Goal: Browse casually

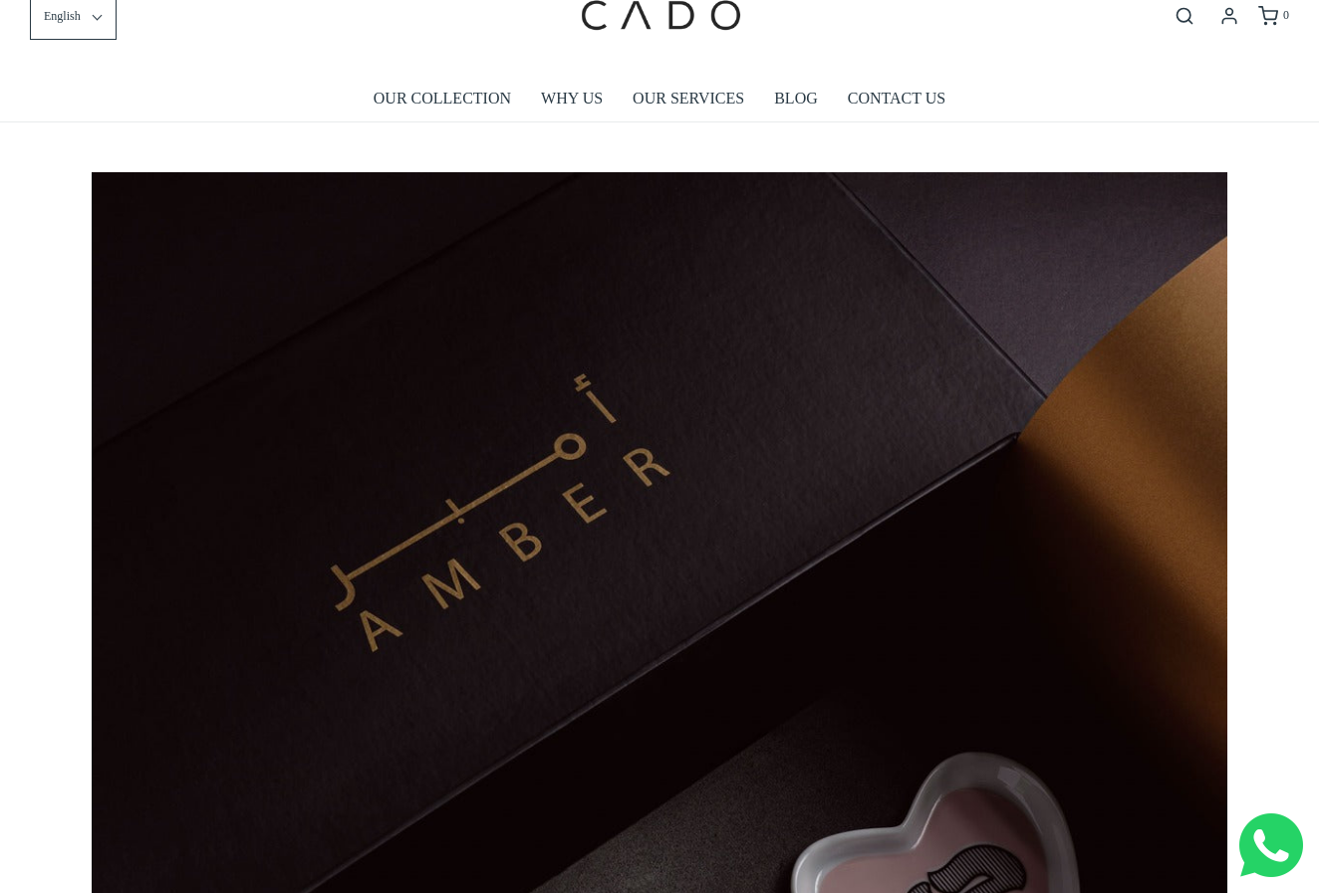
scroll to position [41, 0]
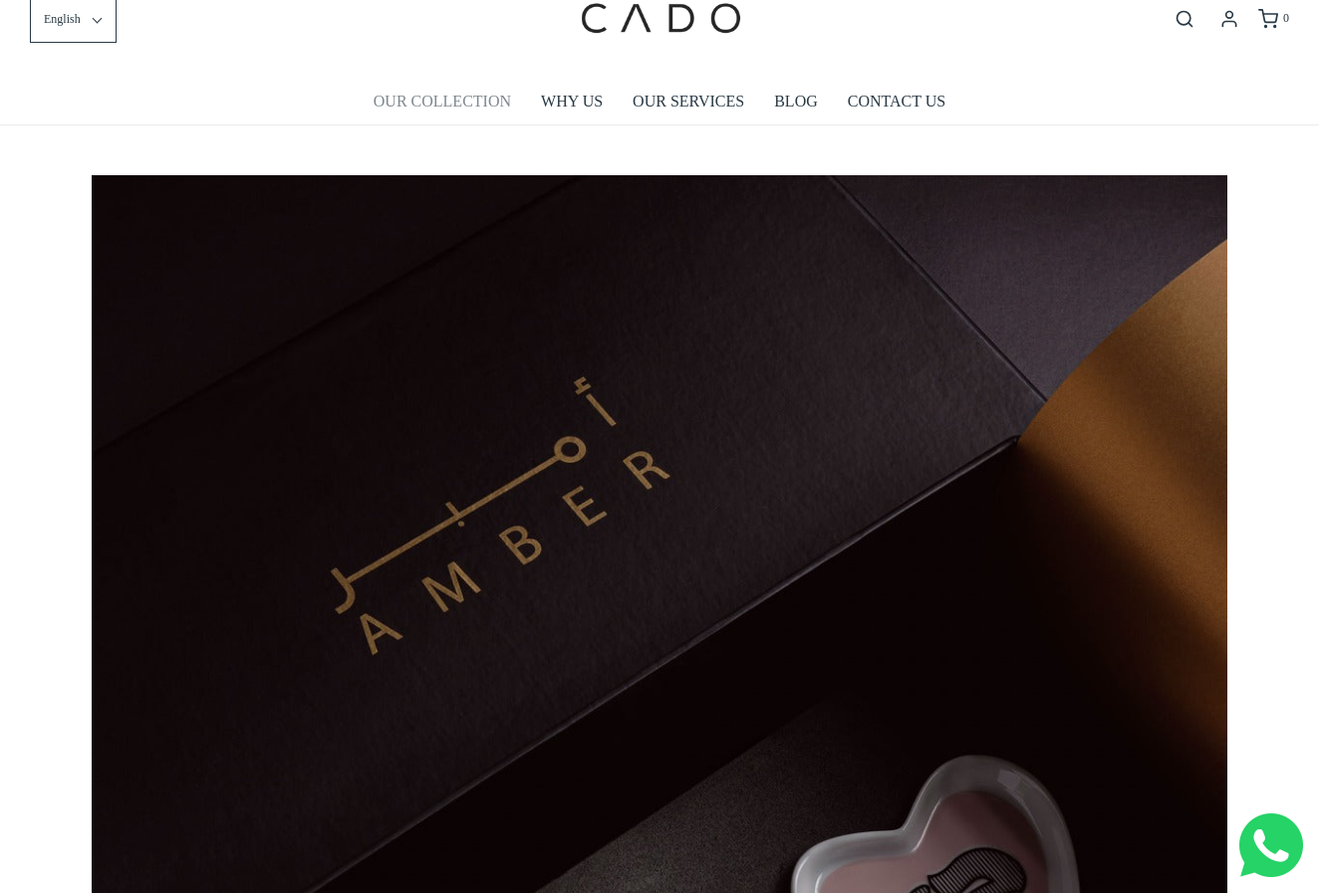
click at [492, 98] on link "OUR COLLECTION" at bounding box center [442, 102] width 137 height 46
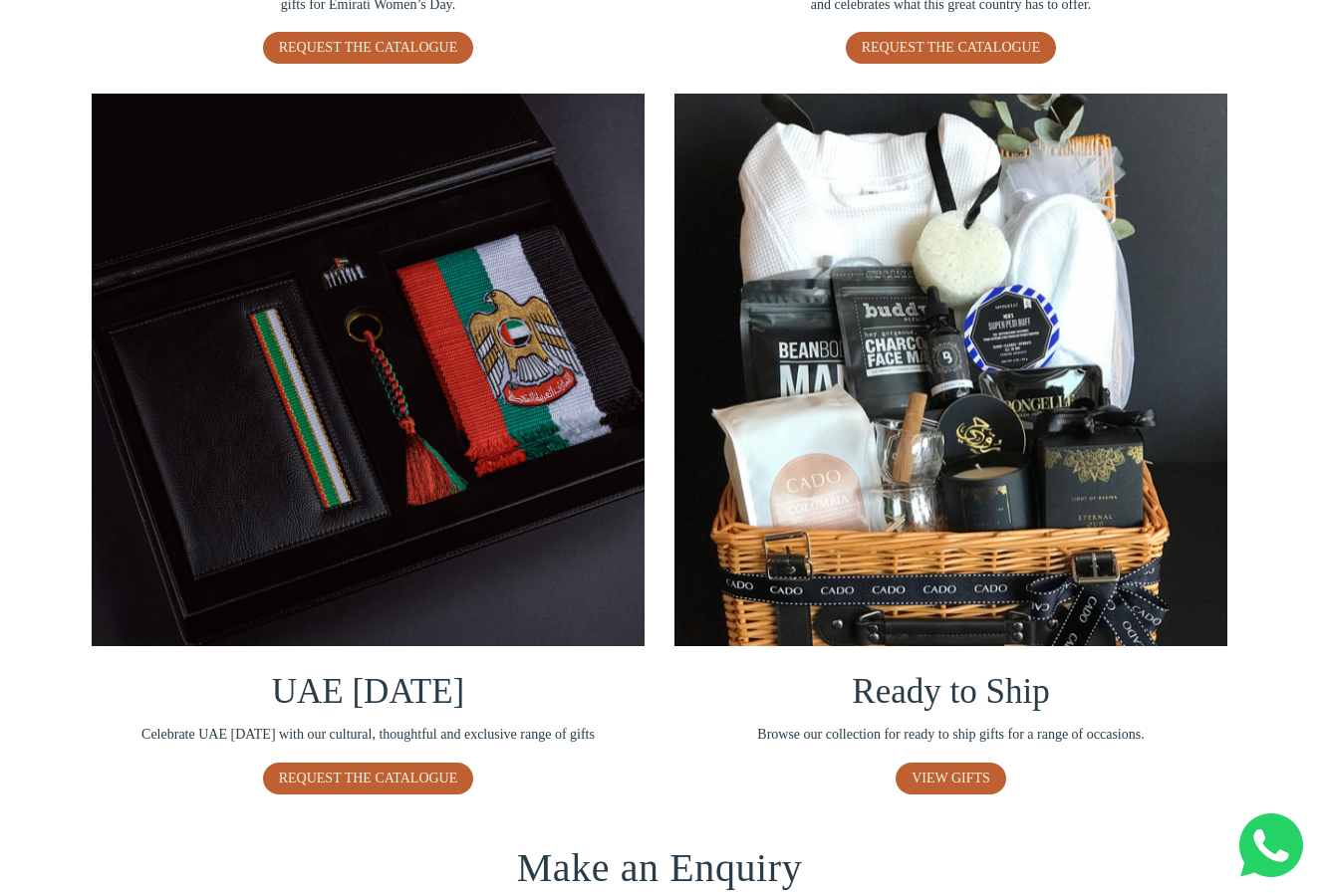
scroll to position [1032, 0]
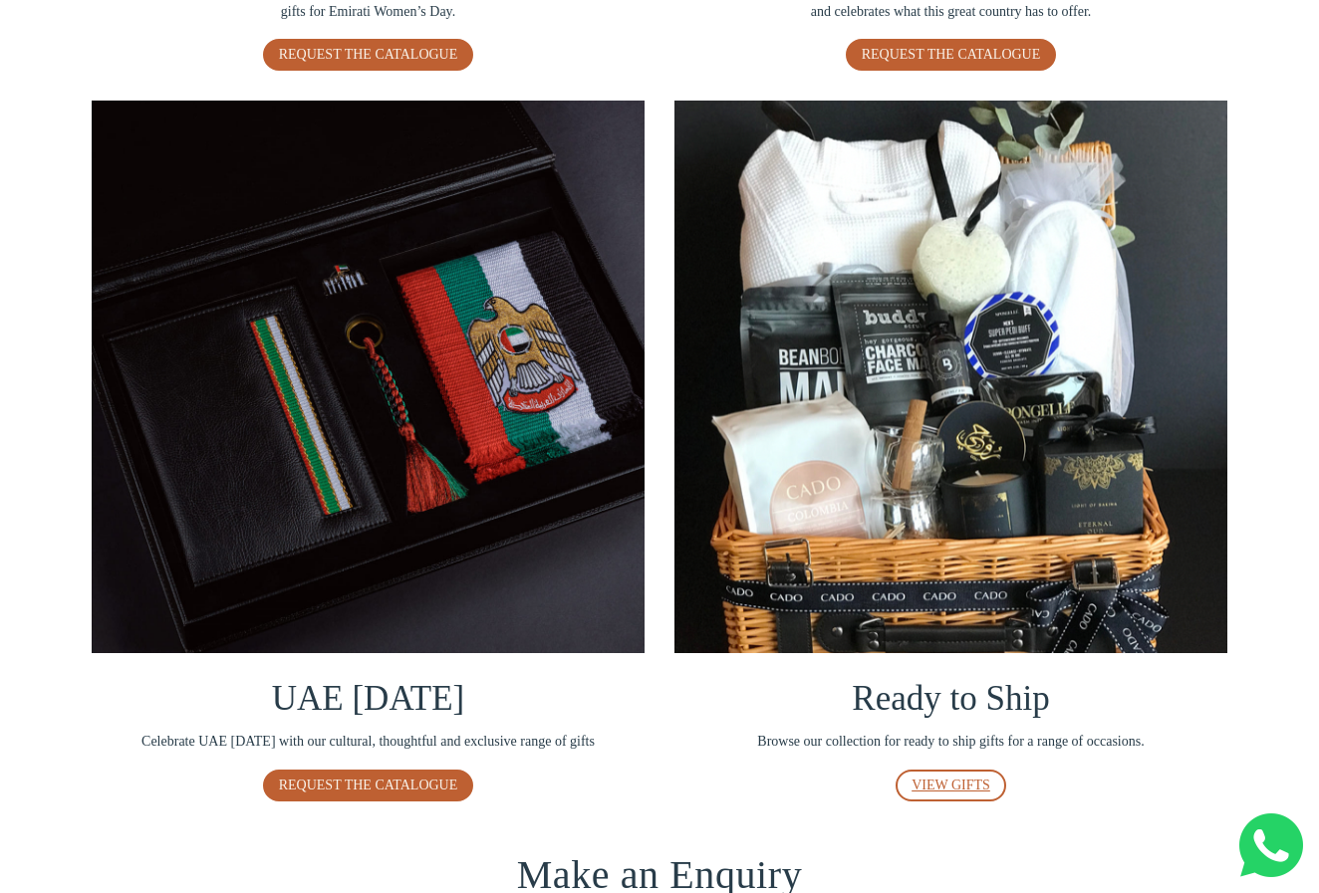
click at [952, 783] on span "VIEW GIFTS" at bounding box center [950, 785] width 79 height 15
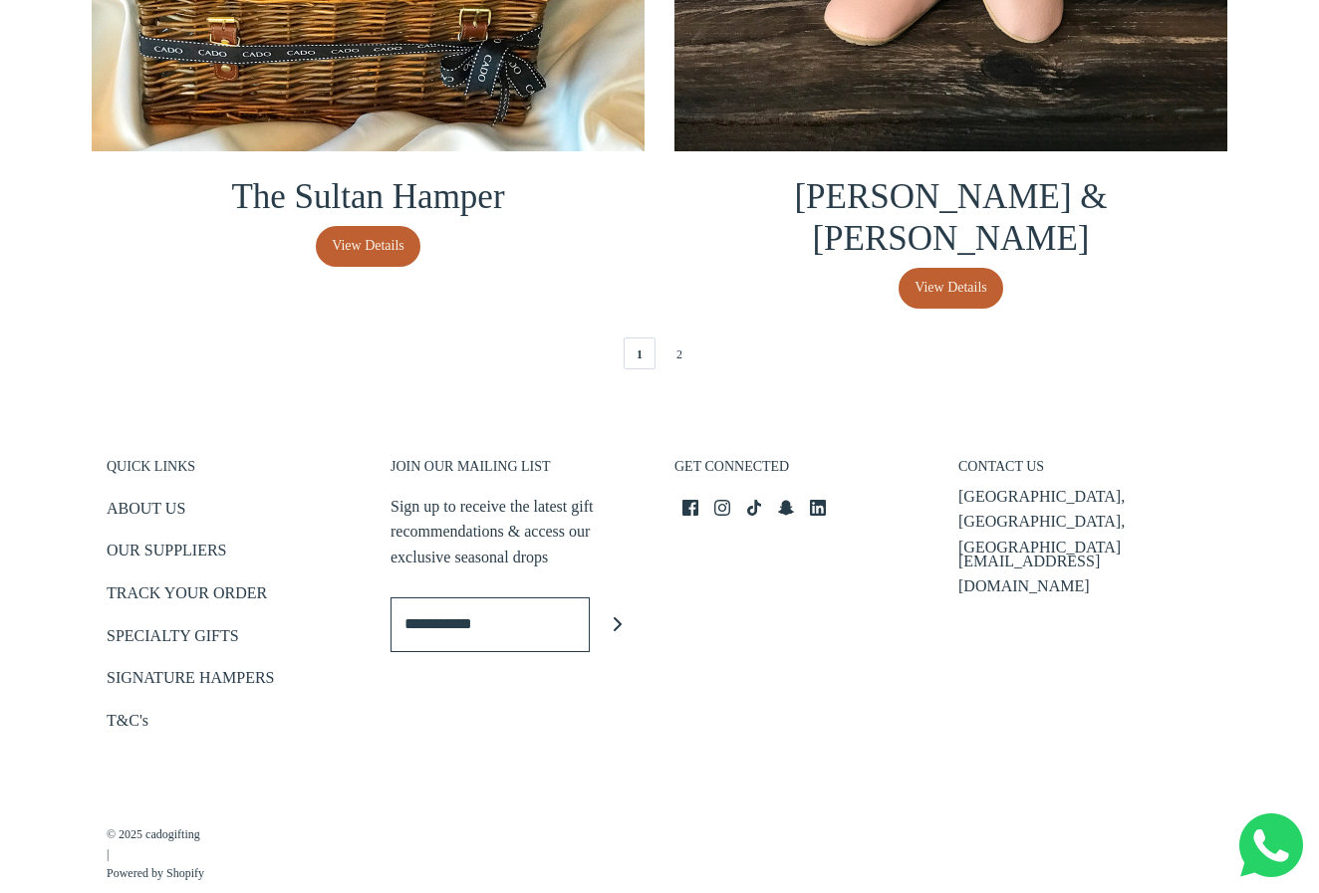
scroll to position [4518, 0]
click at [689, 339] on link "2" at bounding box center [679, 355] width 32 height 32
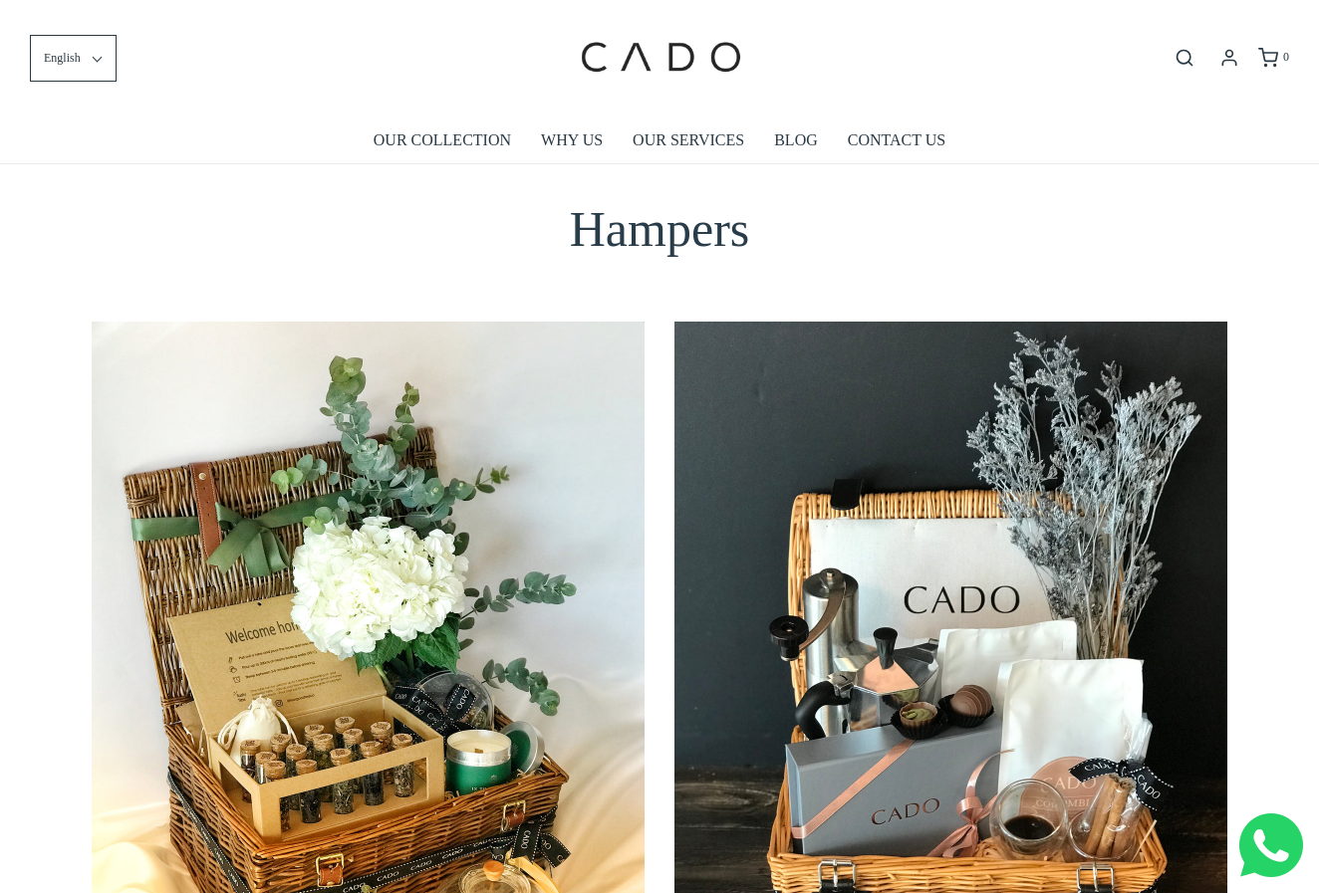
scroll to position [83, 0]
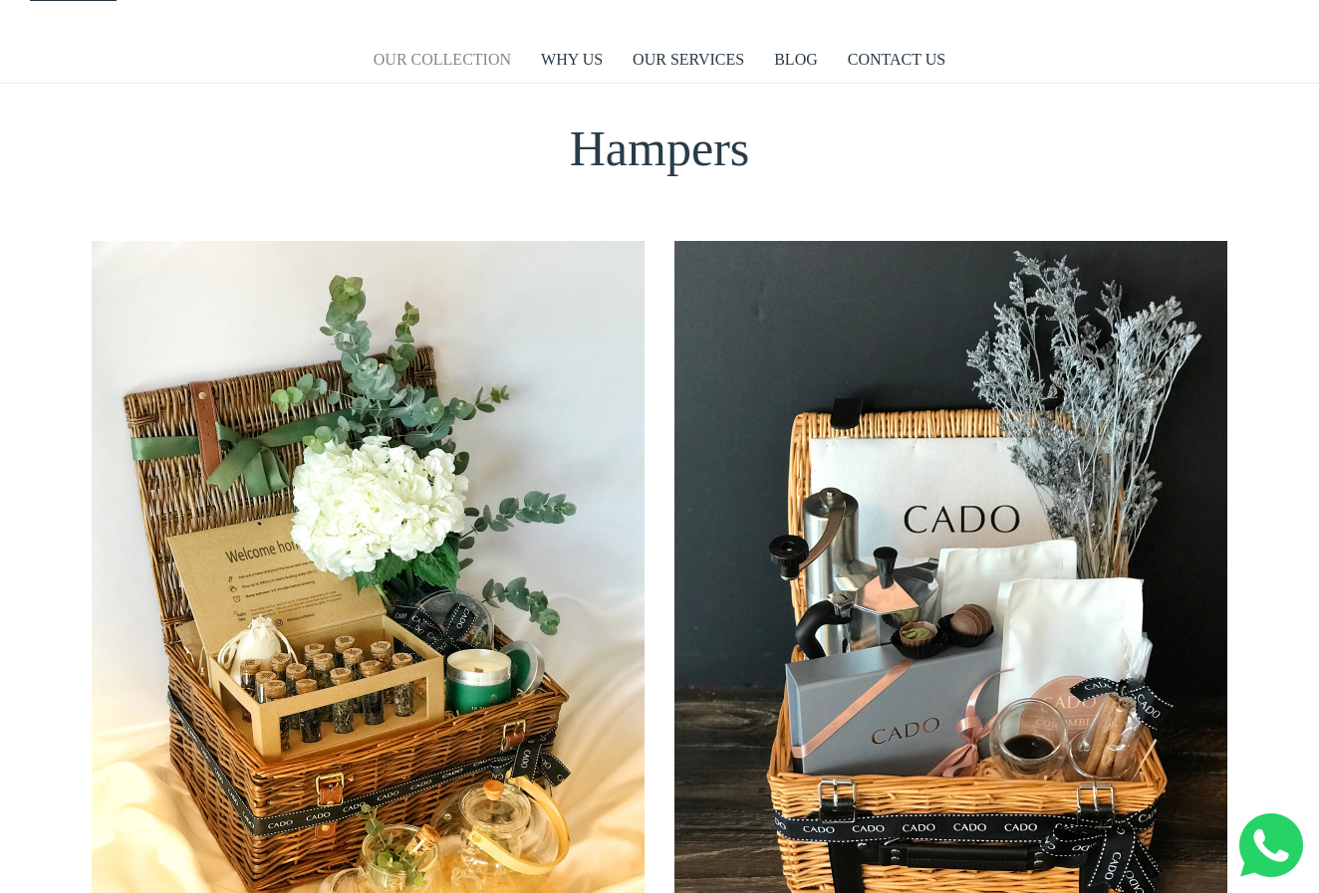
click at [461, 65] on link "OUR COLLECTION" at bounding box center [442, 60] width 137 height 46
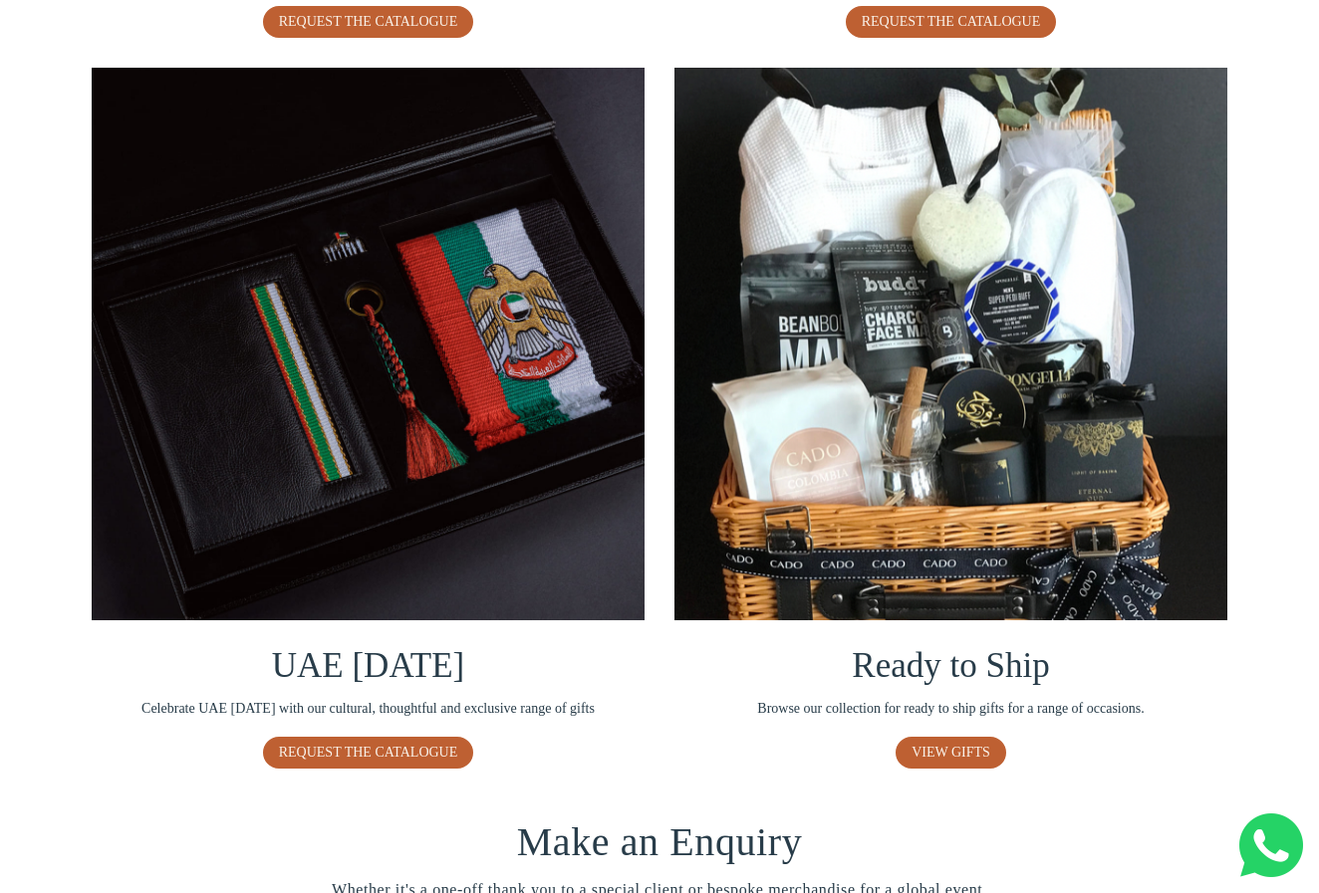
scroll to position [1069, 0]
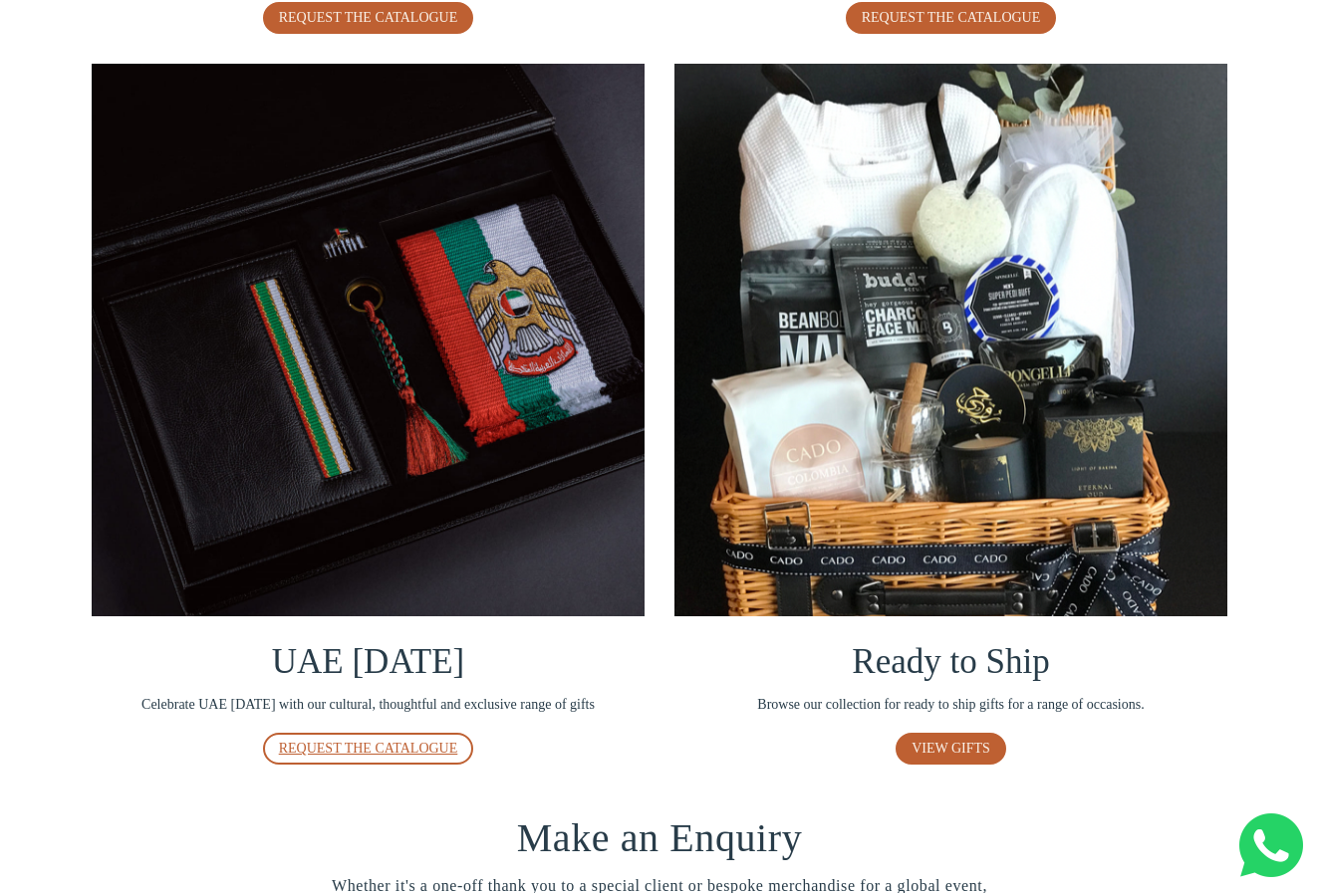
click at [394, 747] on span "REQUEST THE CATALOGUE" at bounding box center [368, 748] width 179 height 15
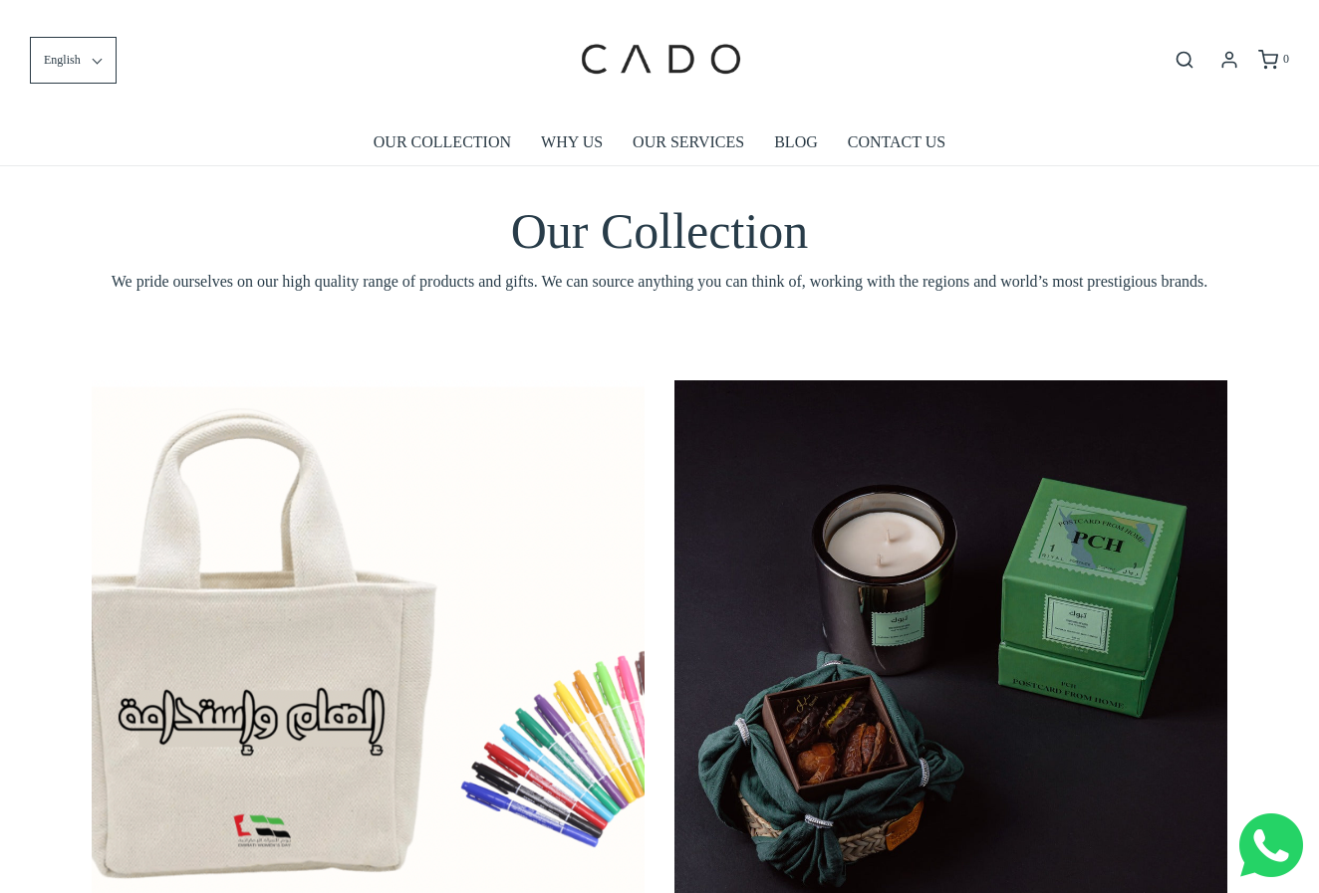
scroll to position [0, 0]
click at [668, 145] on link "OUR SERVICES" at bounding box center [688, 143] width 112 height 46
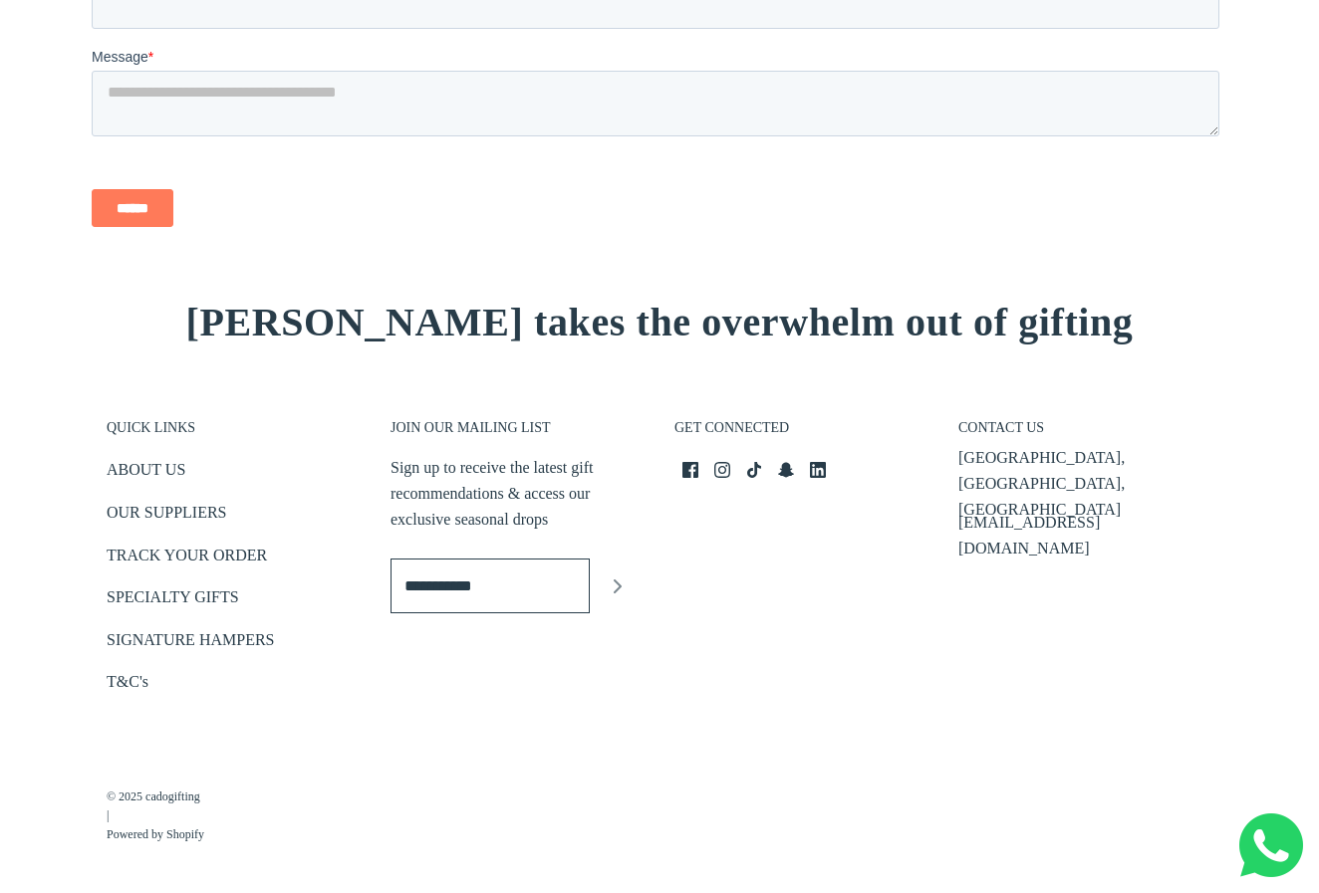
scroll to position [2952, 0]
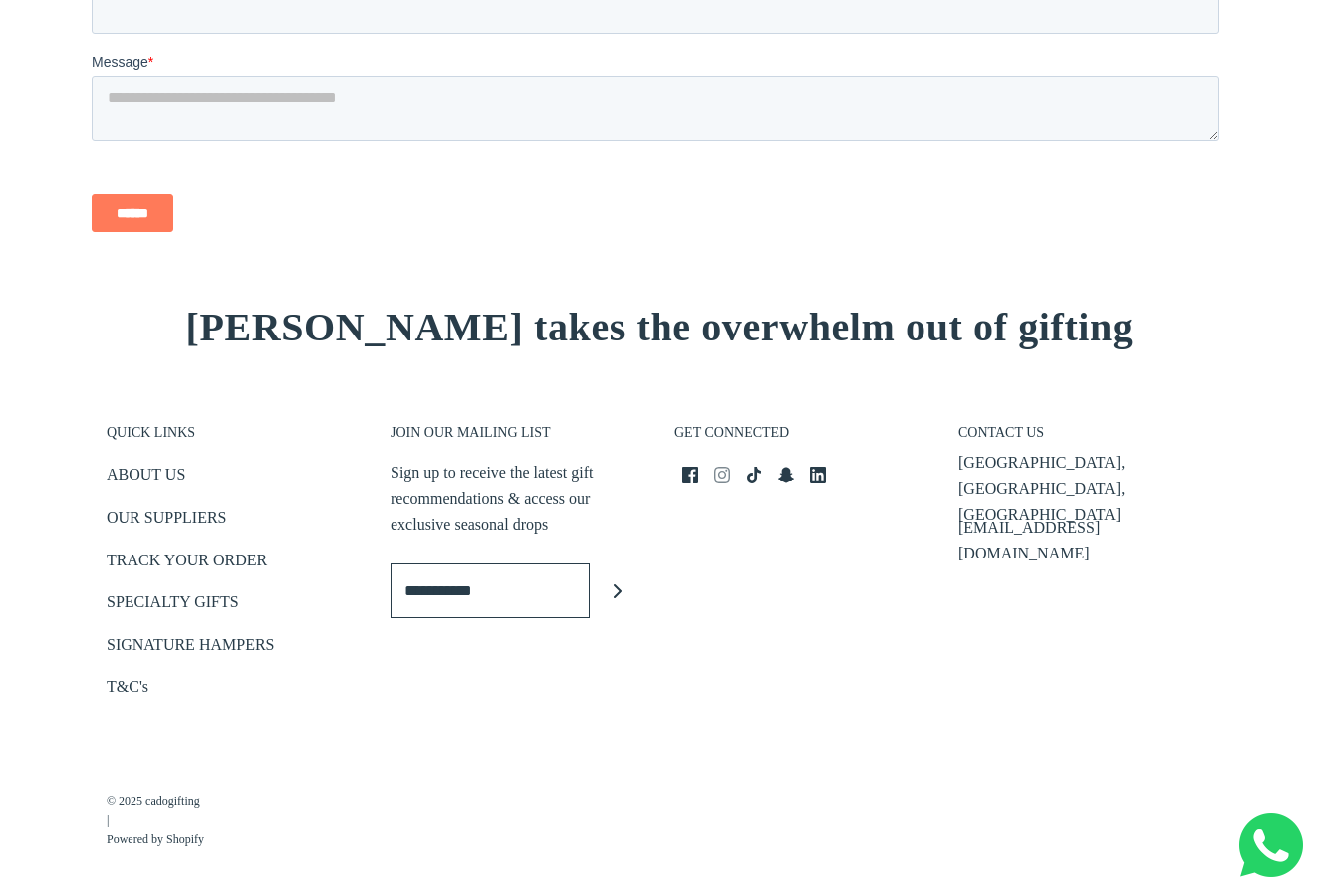
click at [726, 473] on icon at bounding box center [722, 475] width 16 height 16
click at [197, 594] on link "SPECIALTY GIFTS" at bounding box center [173, 606] width 132 height 33
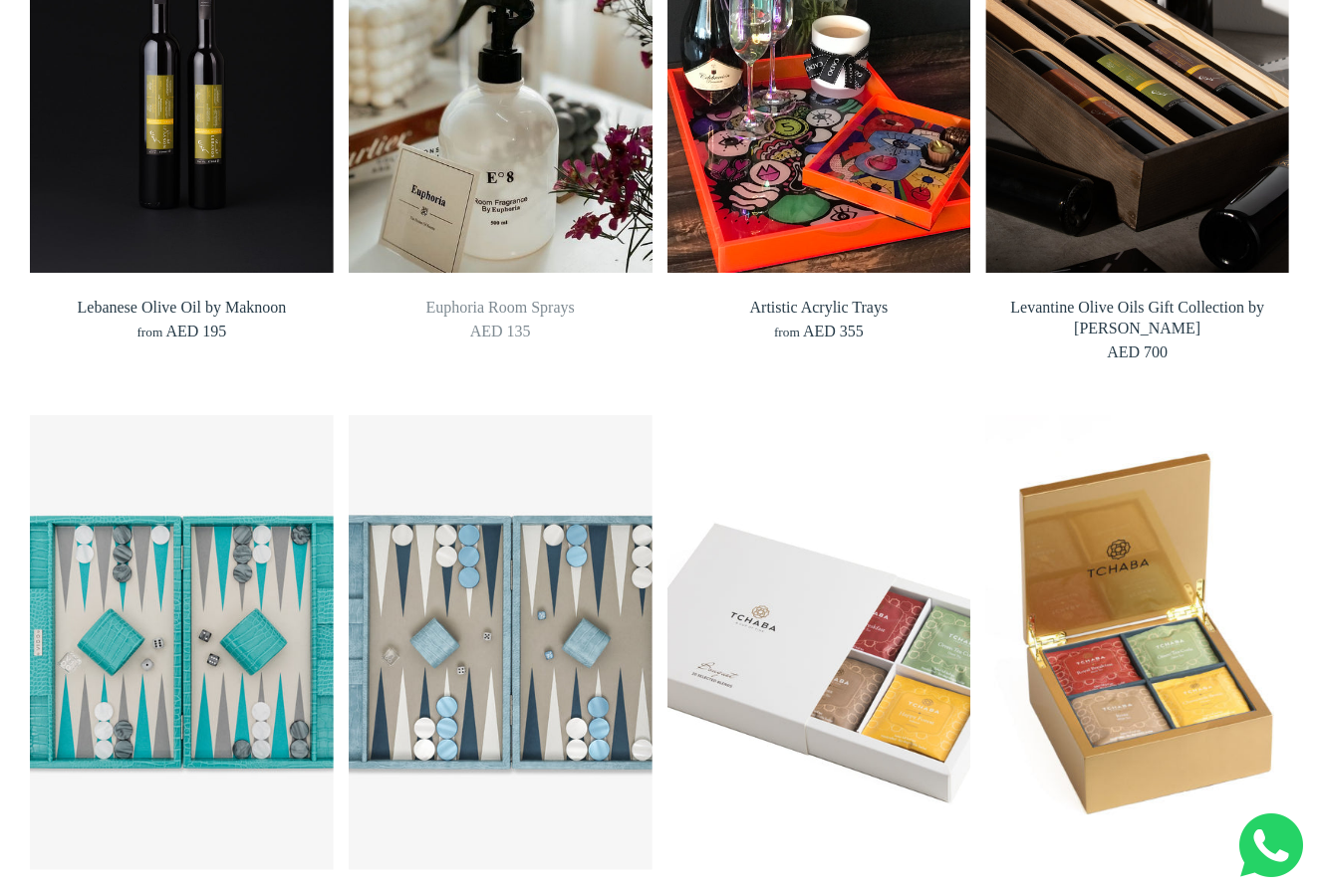
scroll to position [1467, 0]
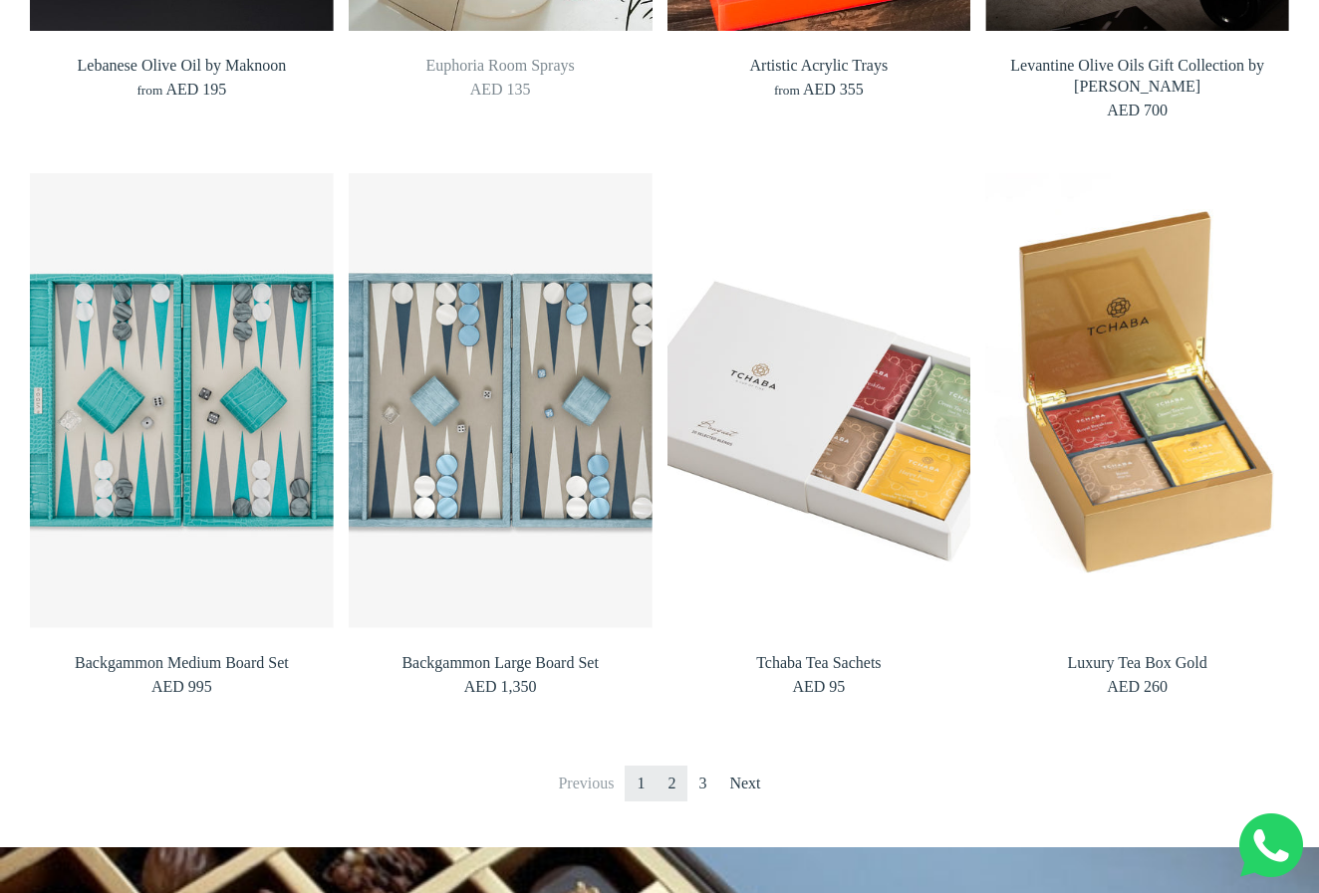
click at [671, 791] on link "2" at bounding box center [671, 784] width 32 height 36
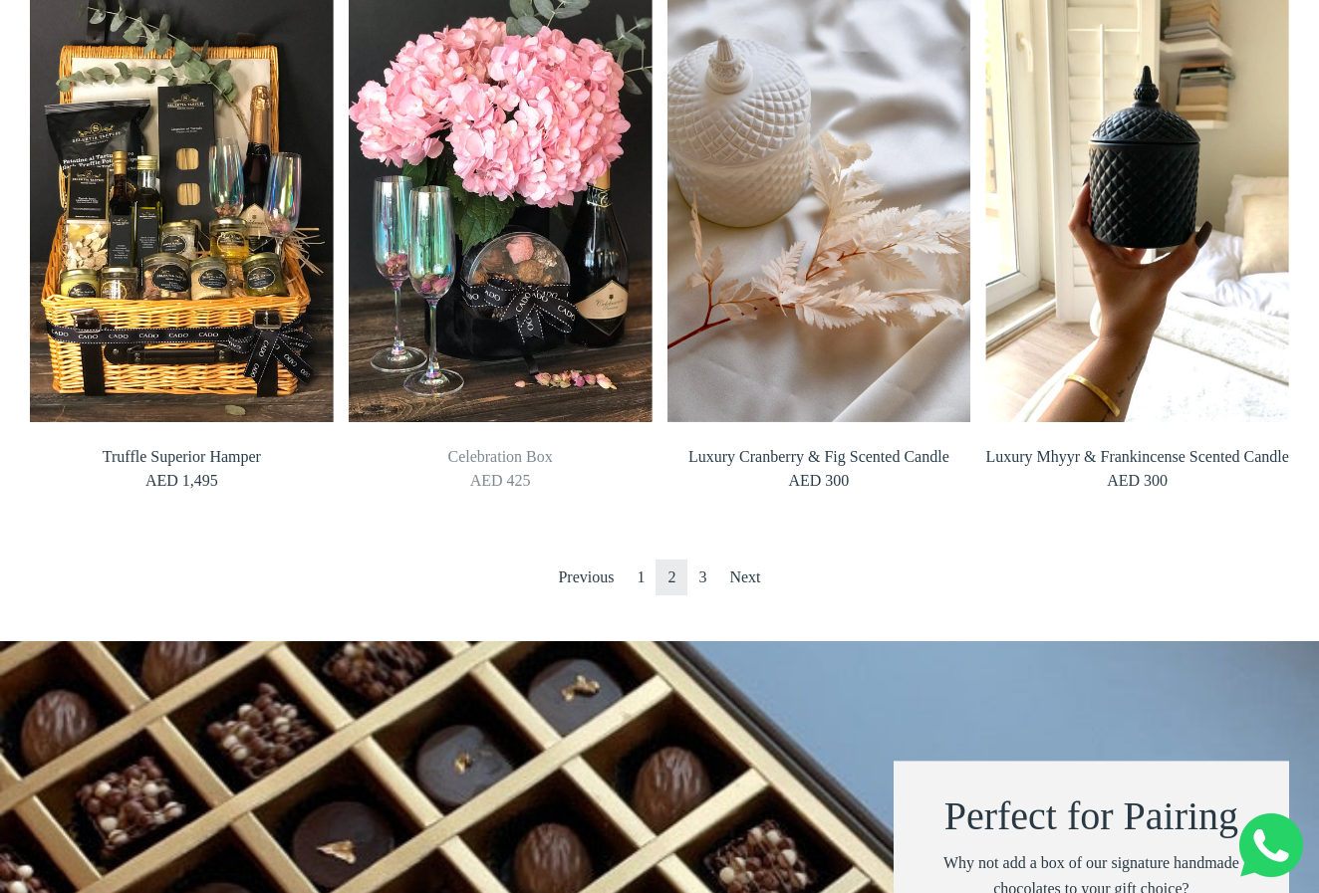
scroll to position [1711, 0]
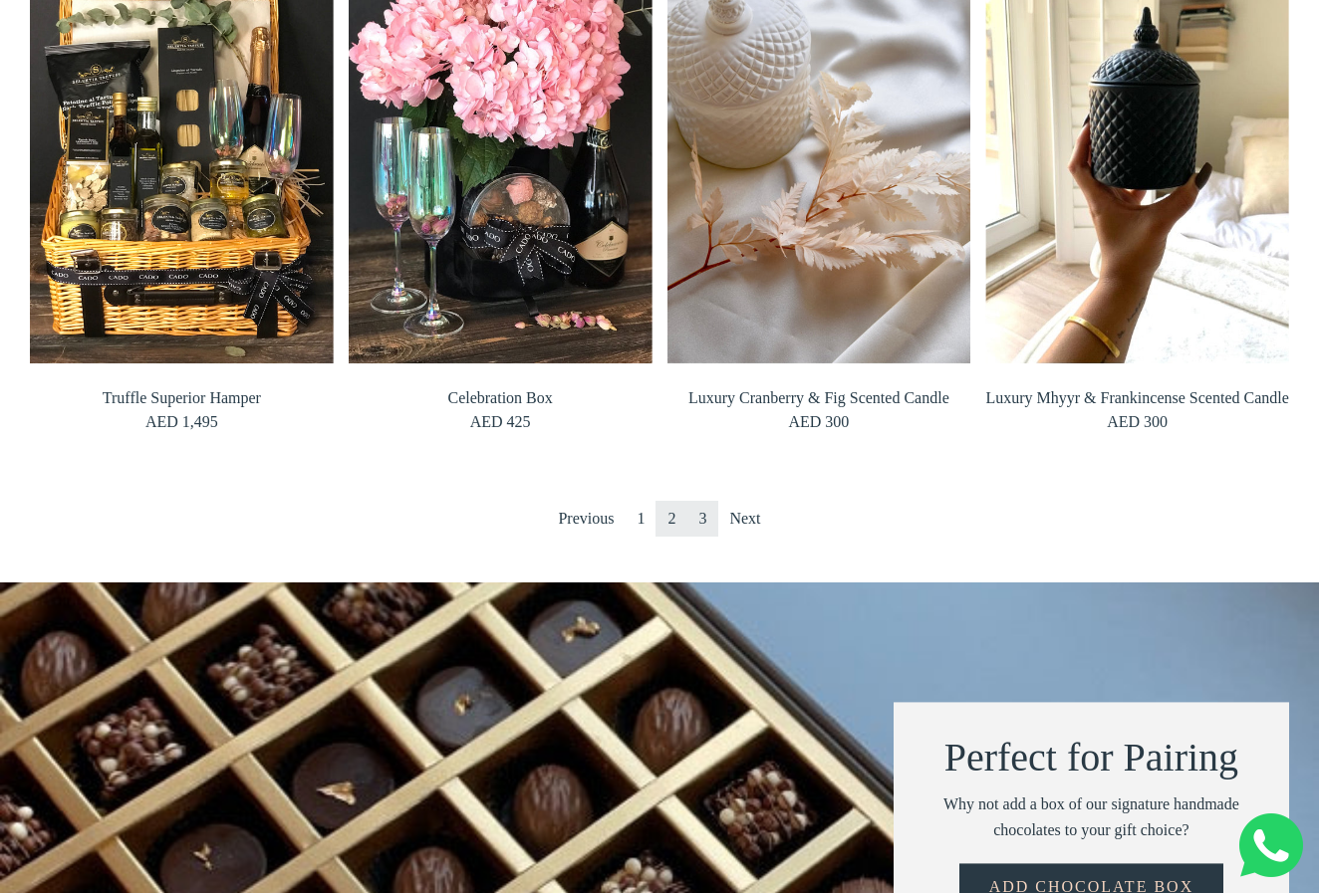
click at [706, 519] on link "3" at bounding box center [702, 519] width 32 height 36
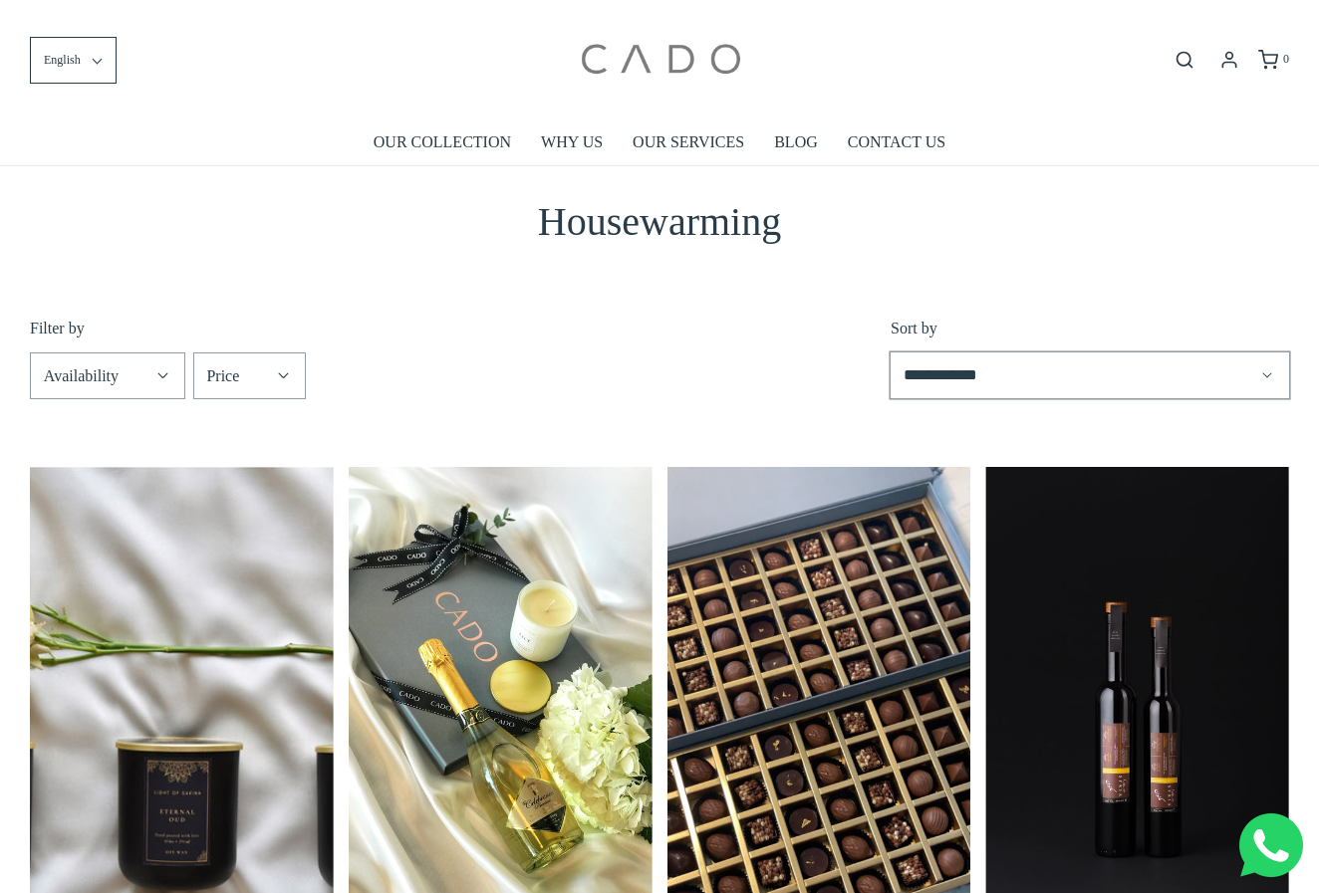
click at [592, 58] on img at bounding box center [659, 60] width 169 height 90
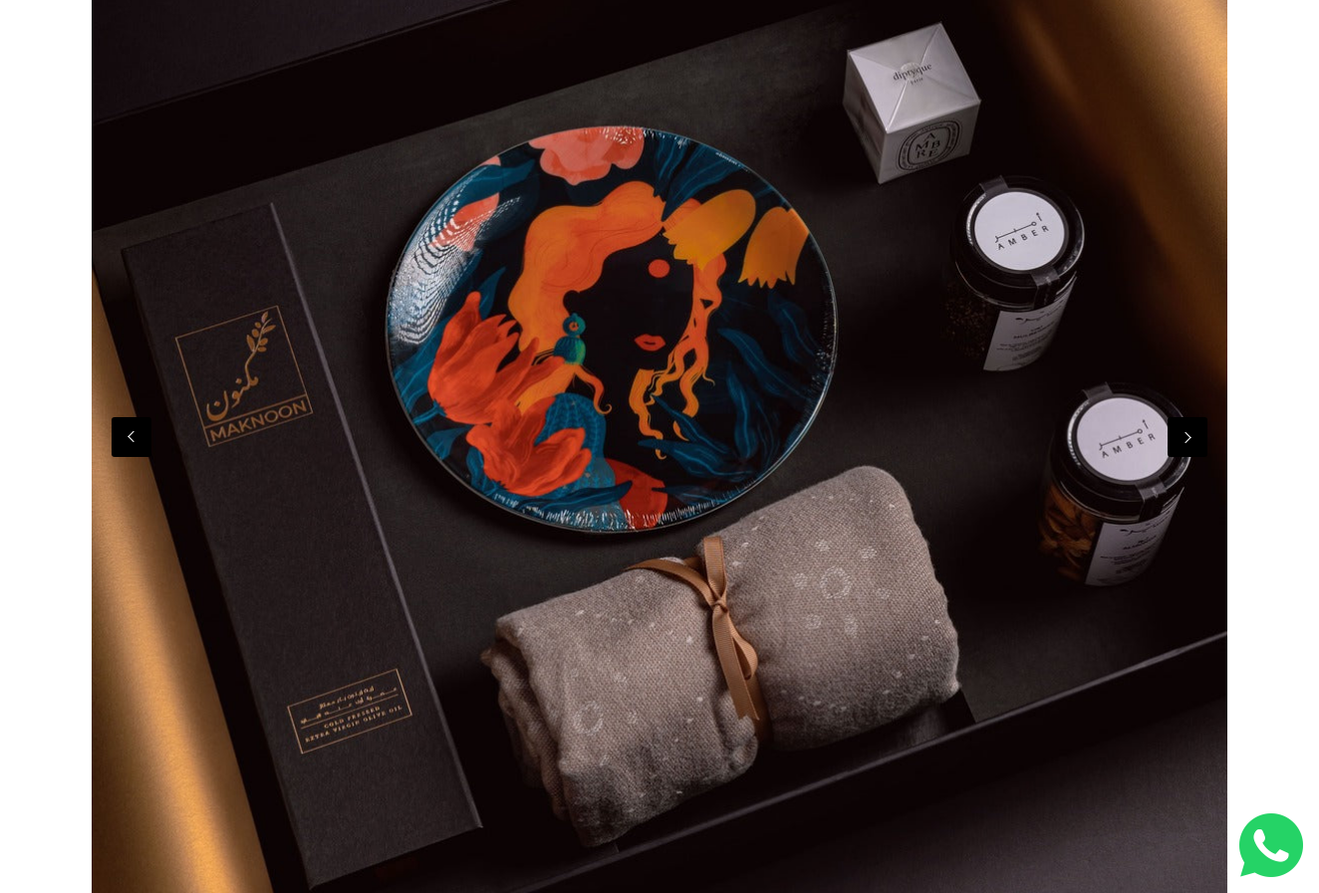
scroll to position [539, 0]
click at [125, 442] on button "Previous" at bounding box center [132, 436] width 40 height 40
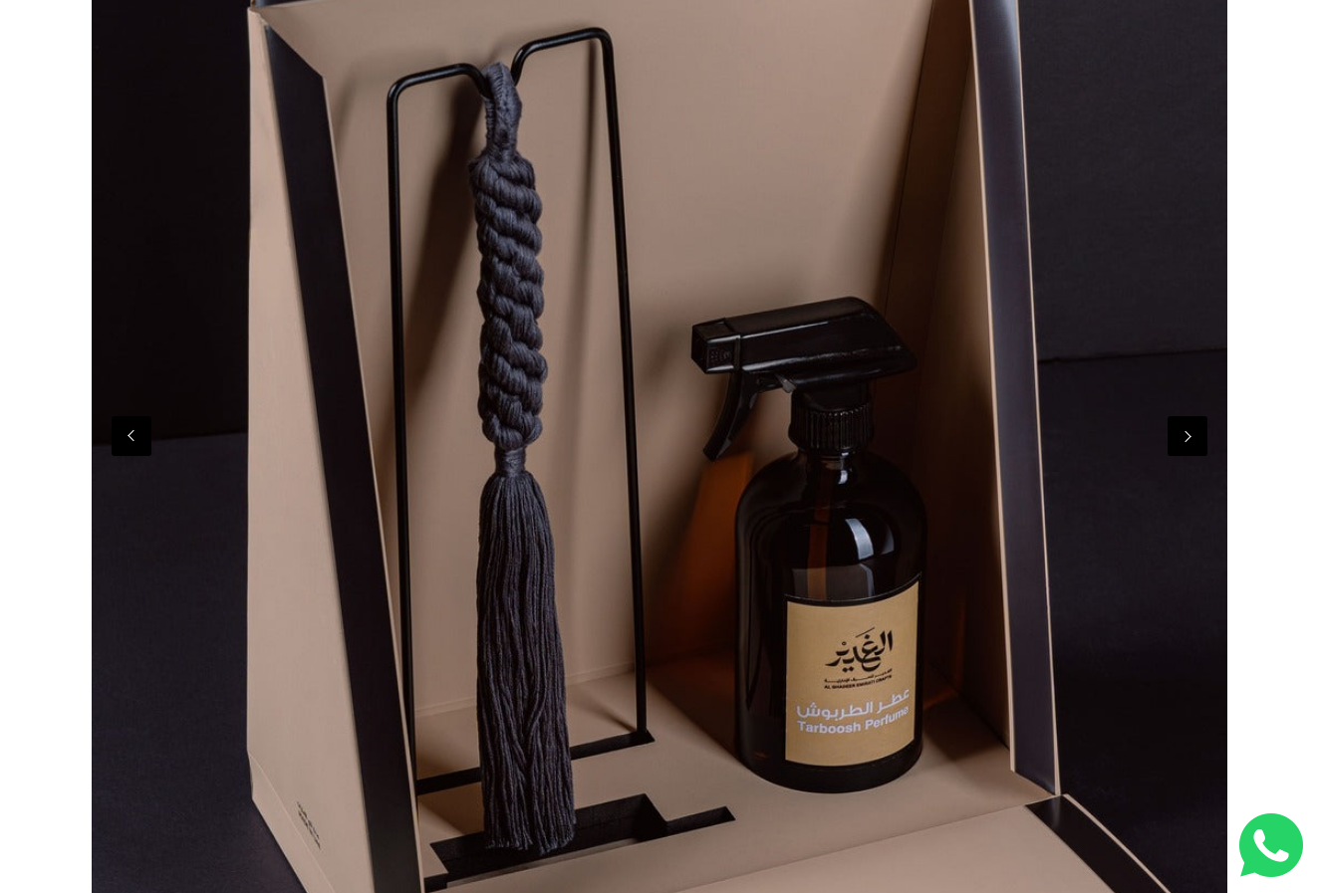
scroll to position [0, 0]
click at [125, 442] on button "Previous" at bounding box center [132, 436] width 40 height 40
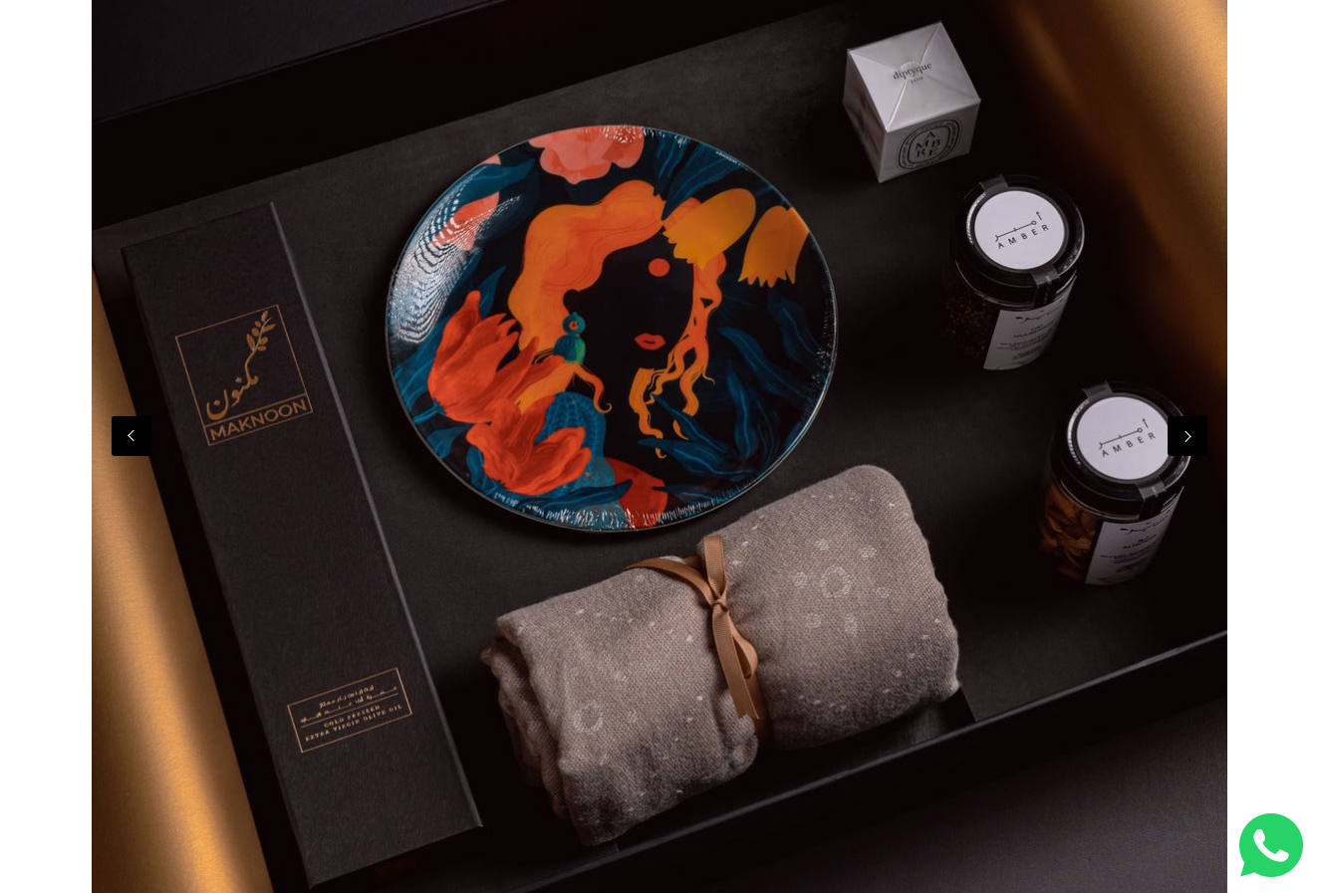
click at [125, 442] on button "Previous" at bounding box center [132, 436] width 40 height 40
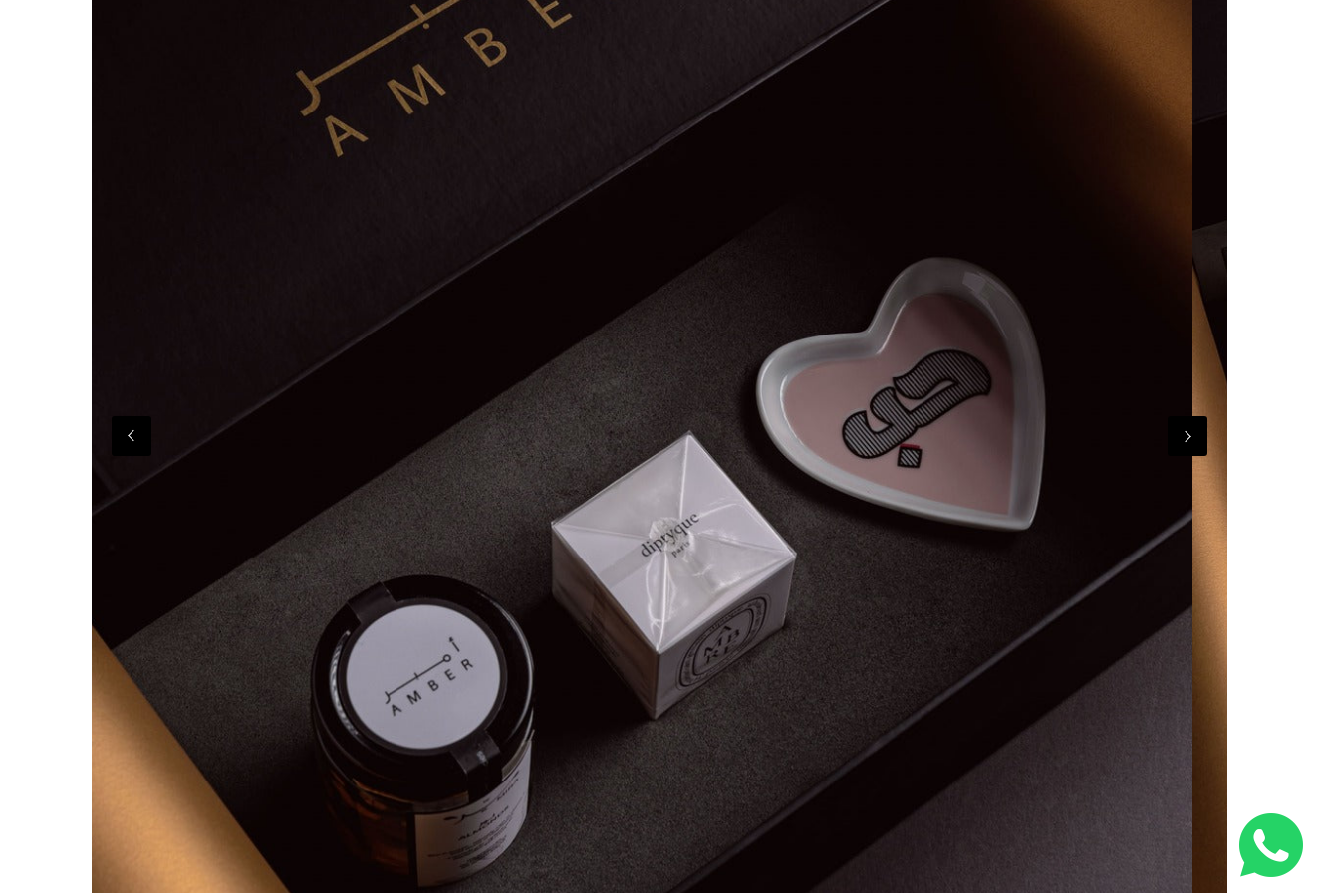
scroll to position [0, 1135]
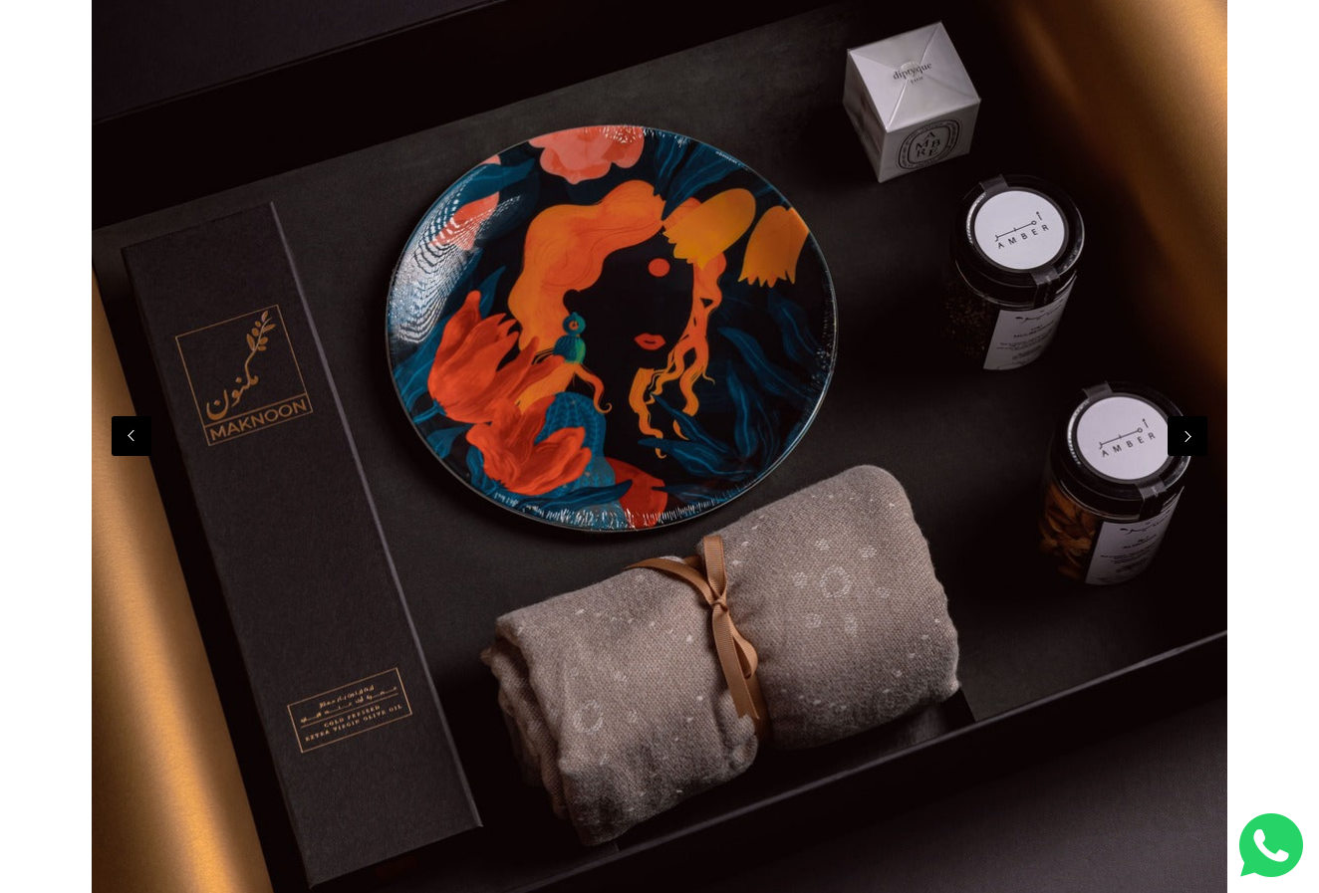
click at [125, 442] on button "Previous" at bounding box center [132, 436] width 40 height 40
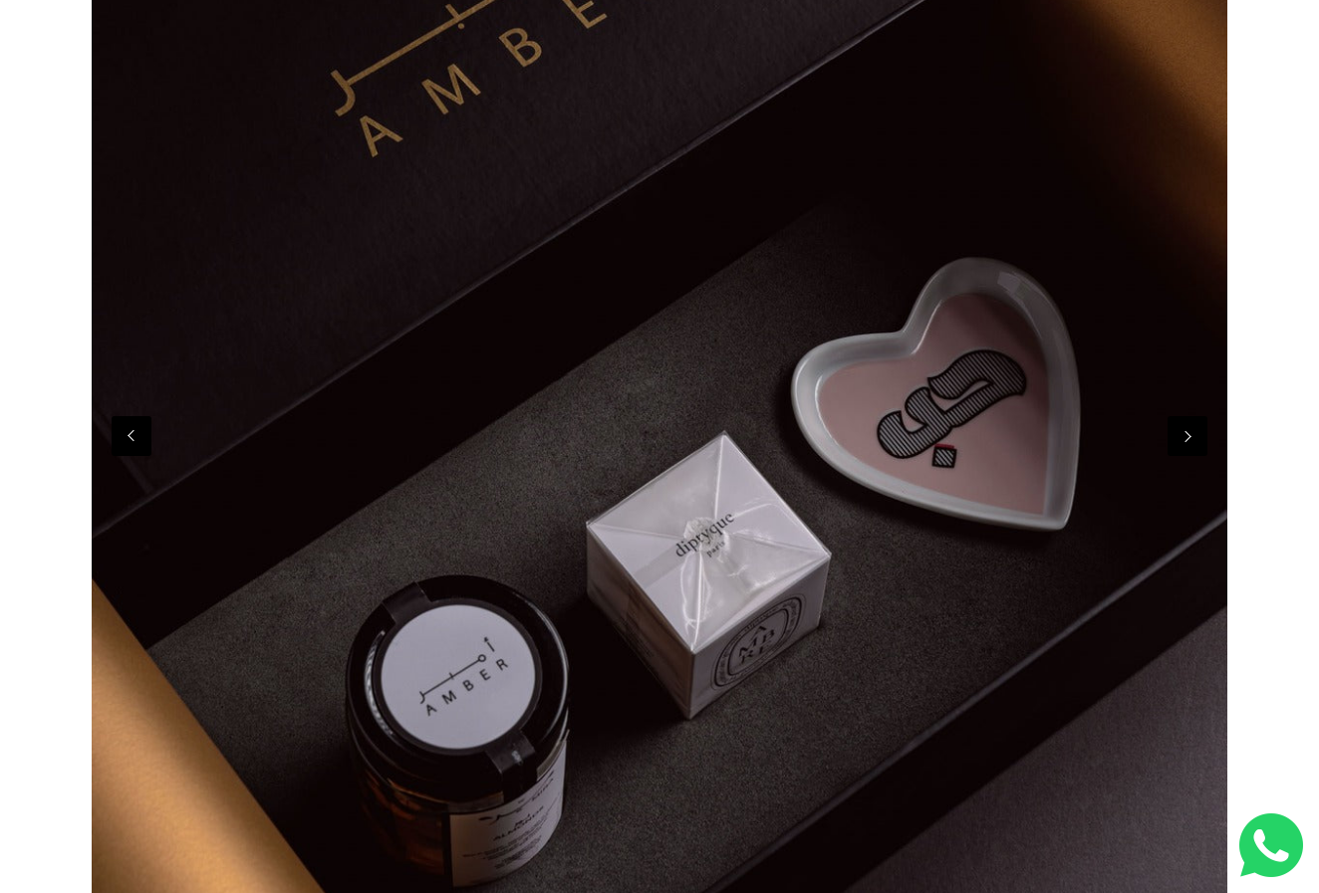
click at [125, 442] on button "Previous" at bounding box center [132, 436] width 40 height 40
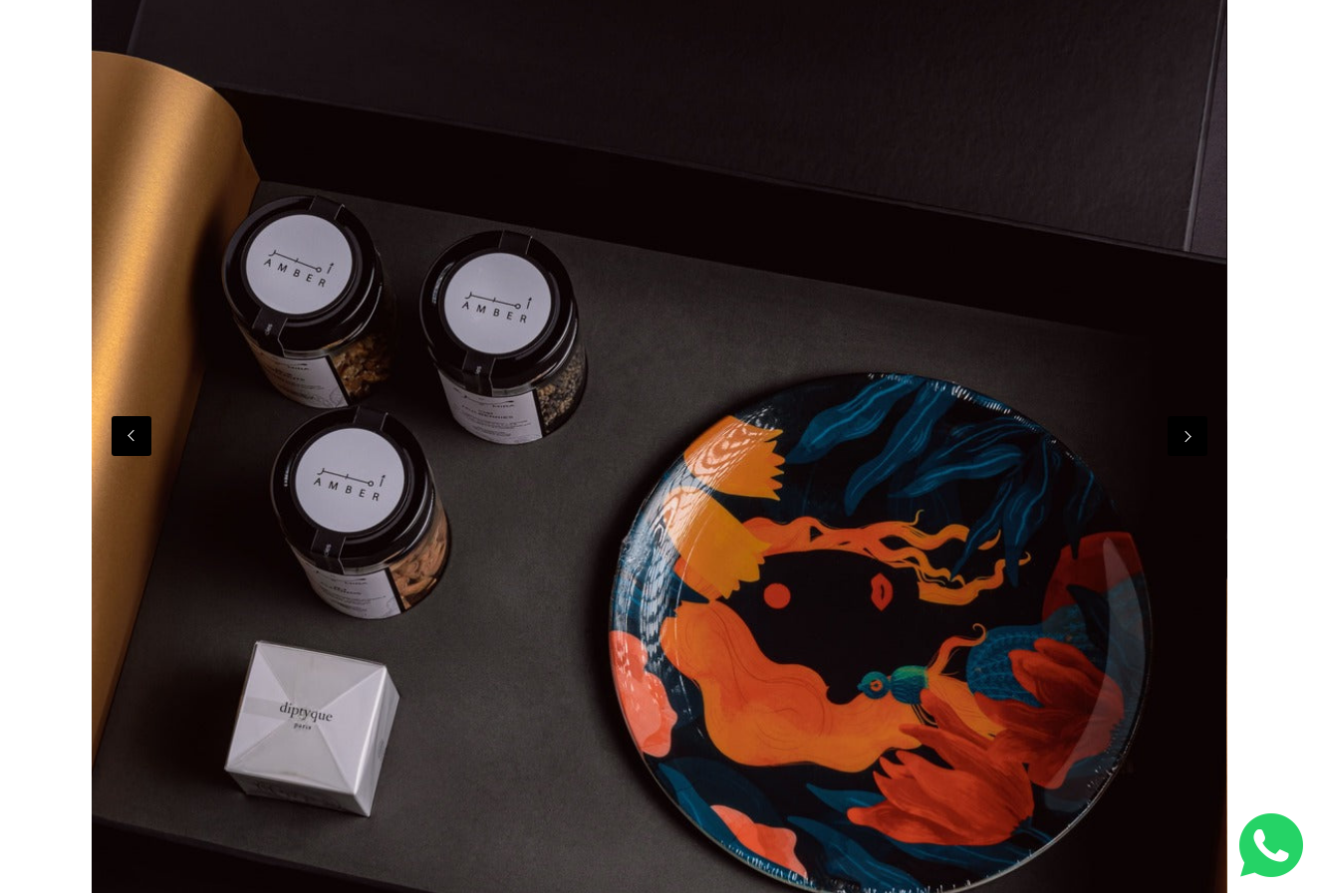
scroll to position [0, 0]
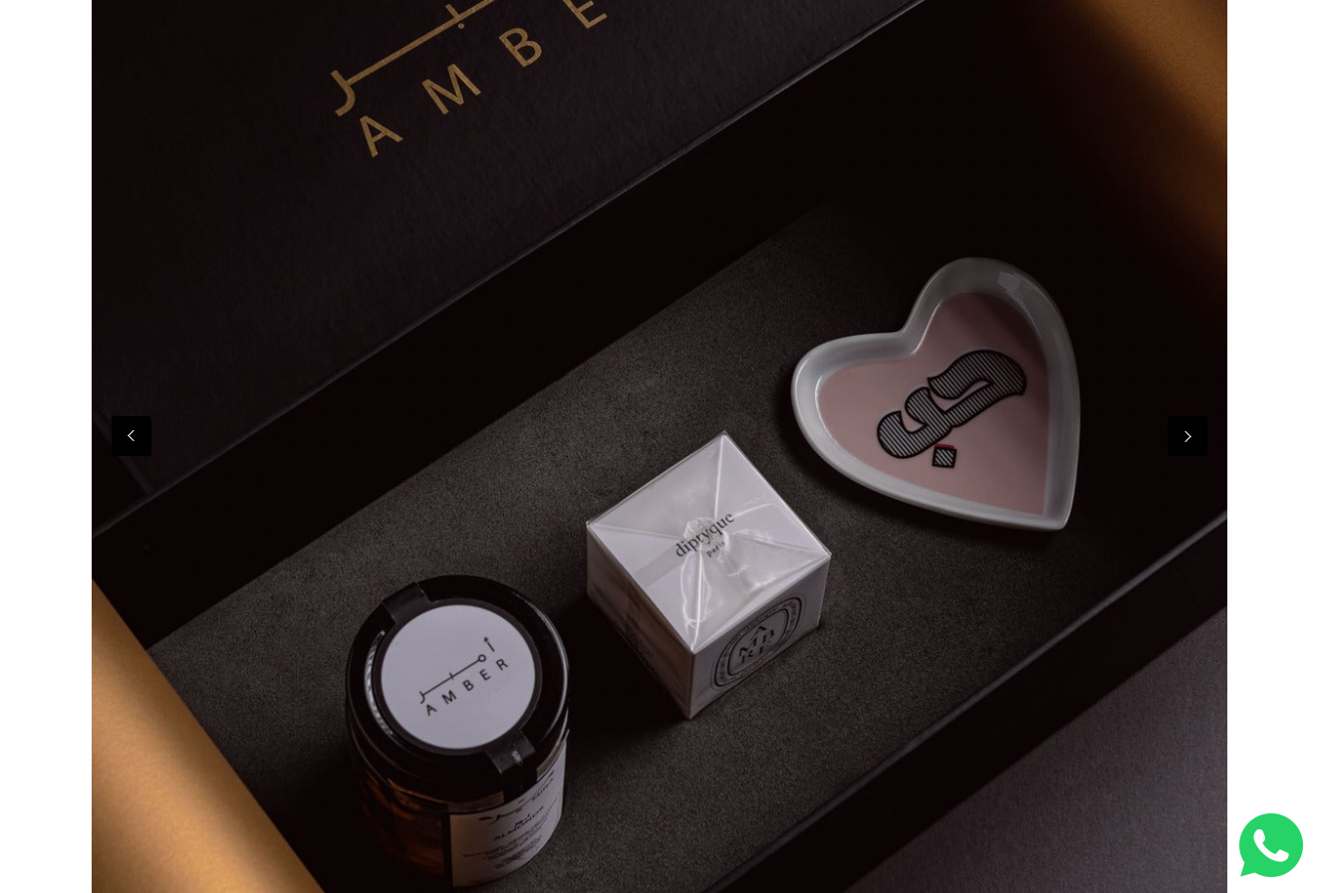
click at [125, 442] on button "Previous" at bounding box center [132, 436] width 40 height 40
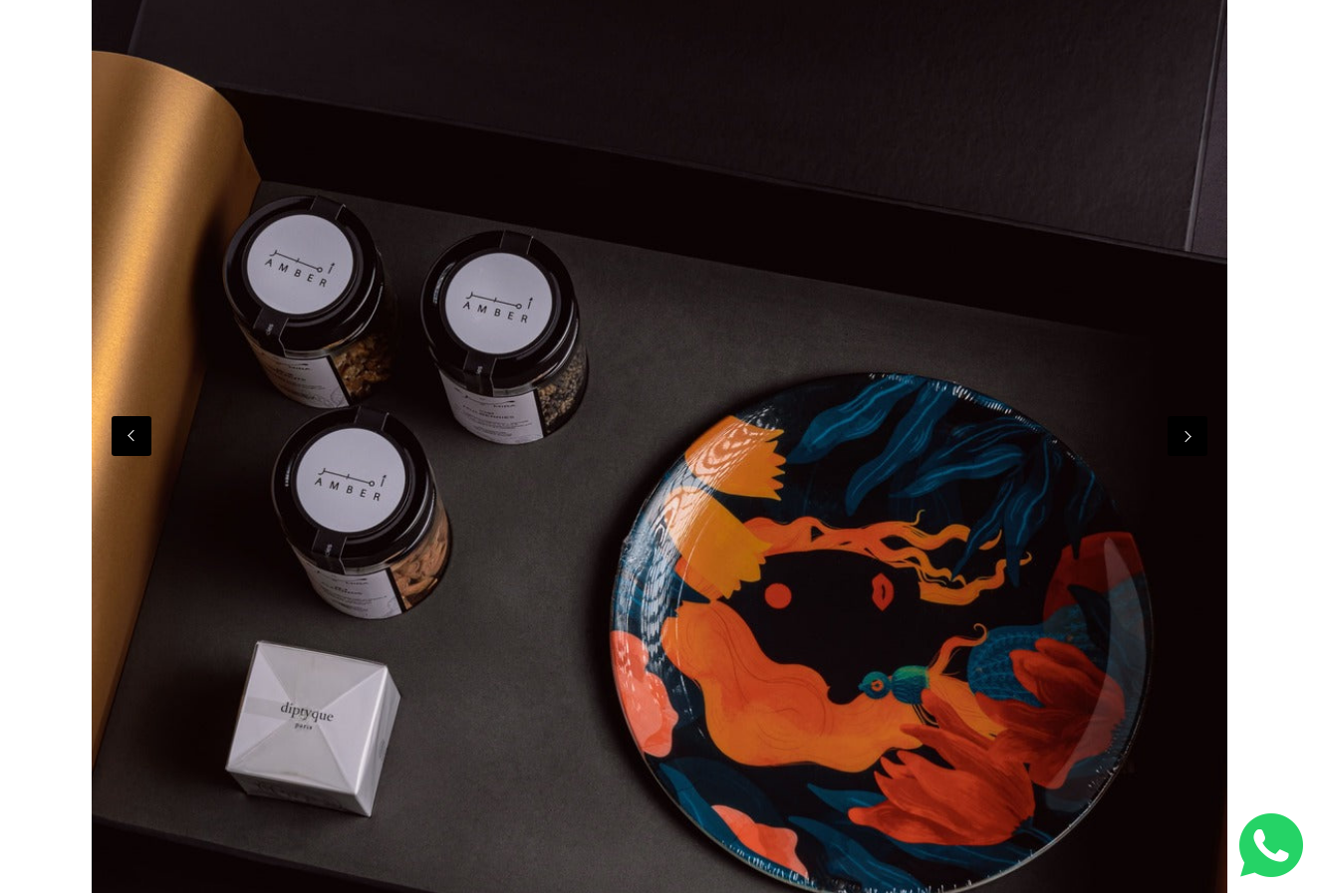
click at [125, 442] on button "Previous" at bounding box center [132, 436] width 40 height 40
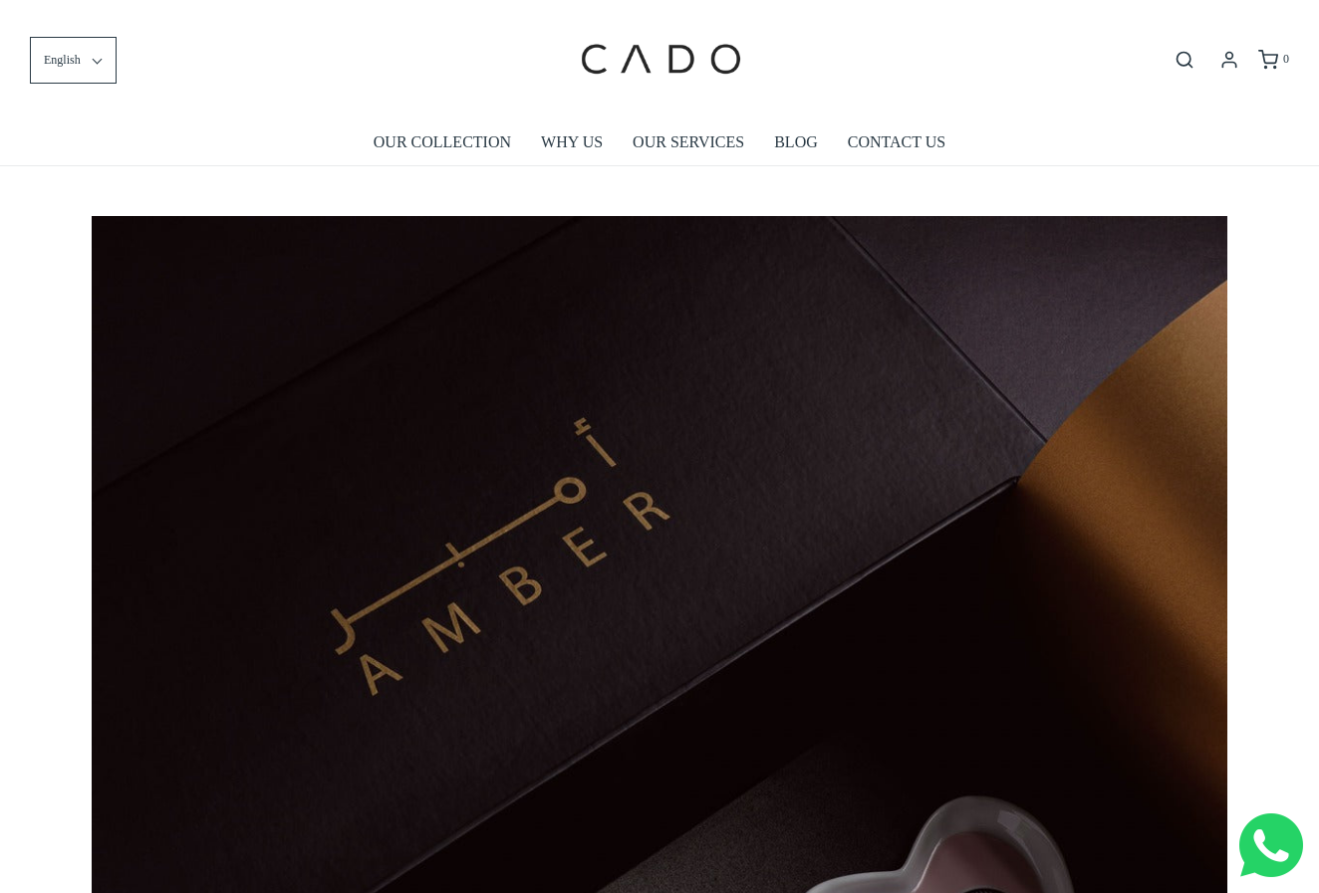
scroll to position [0, 1335]
